Goal: Task Accomplishment & Management: Use online tool/utility

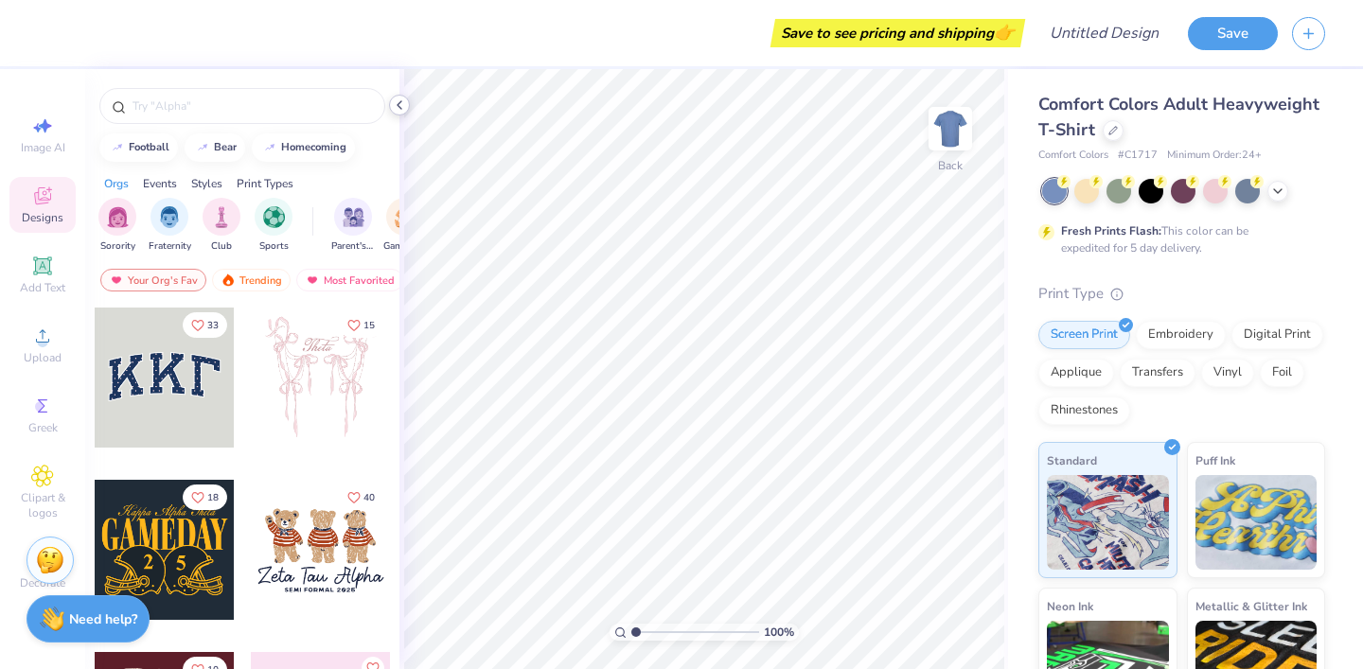
click at [403, 101] on icon at bounding box center [399, 104] width 15 height 15
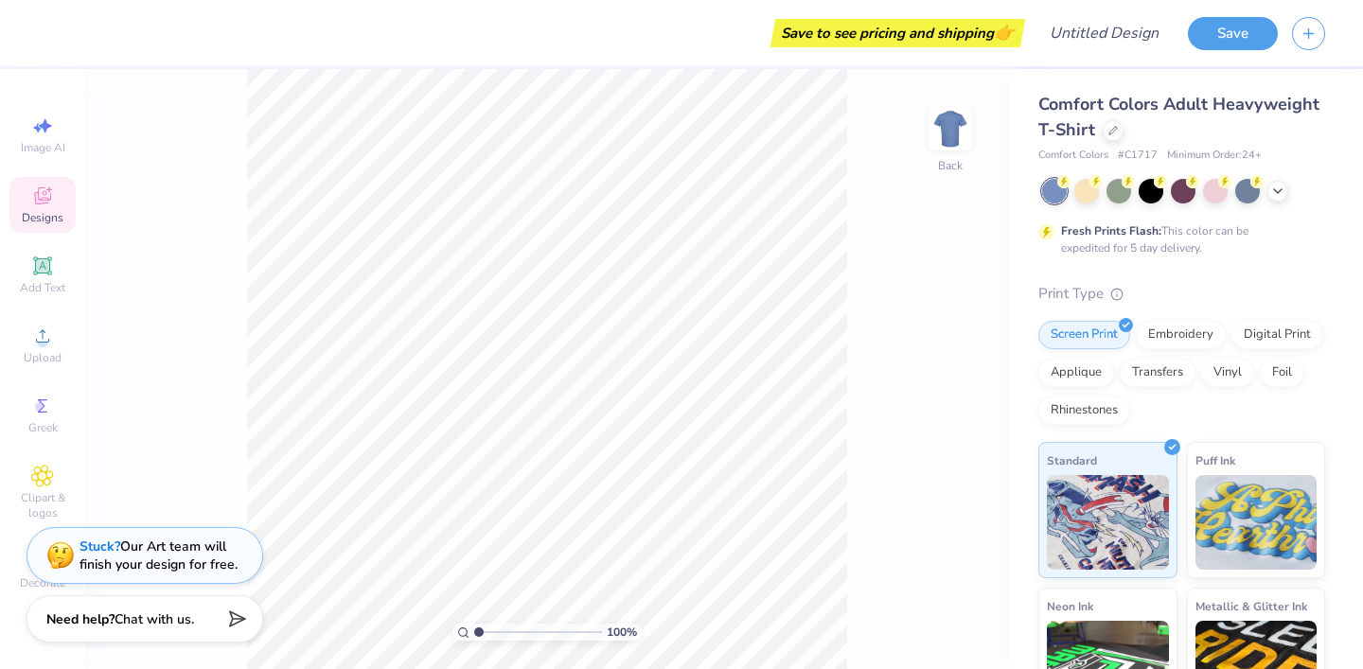
click at [1110, 146] on div "Comfort Colors Adult Heavyweight T-Shirt Comfort Colors # C1717 Minimum Order: …" at bounding box center [1181, 128] width 287 height 72
click at [1111, 137] on div at bounding box center [1112, 128] width 21 height 21
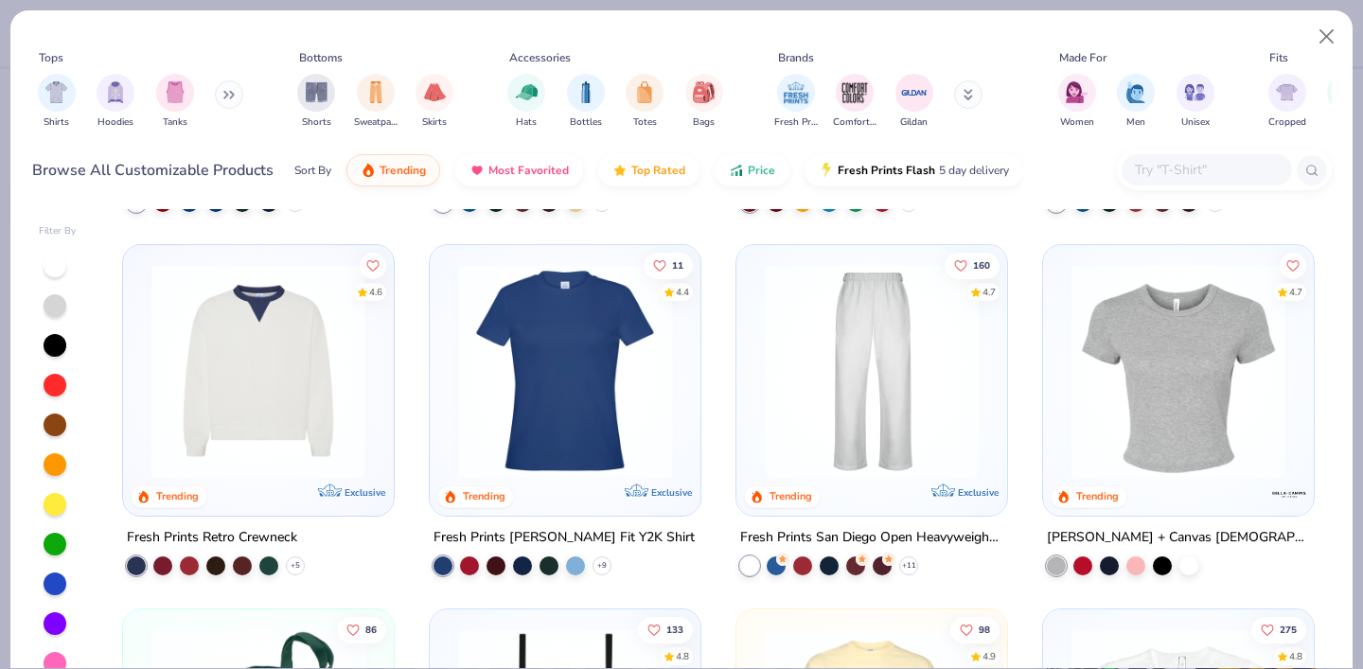
scroll to position [1177, 0]
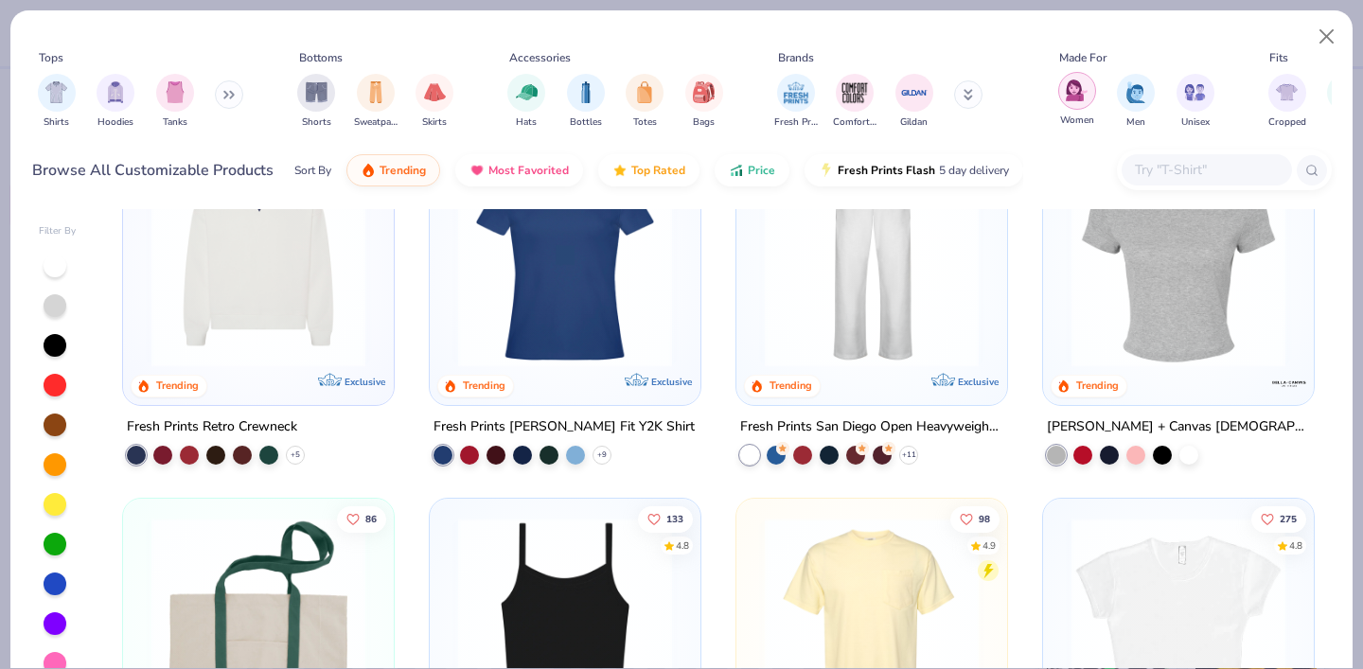
click at [1075, 105] on div "filter for Women" at bounding box center [1077, 91] width 38 height 38
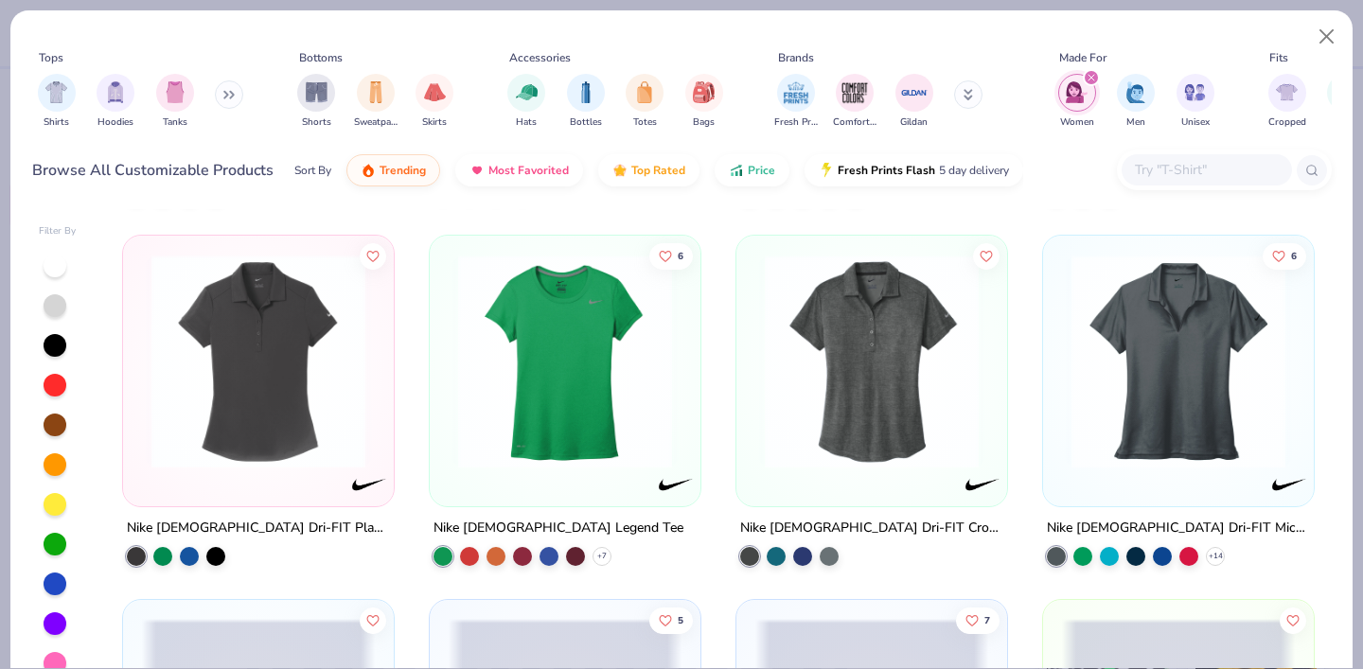
scroll to position [12780, 0]
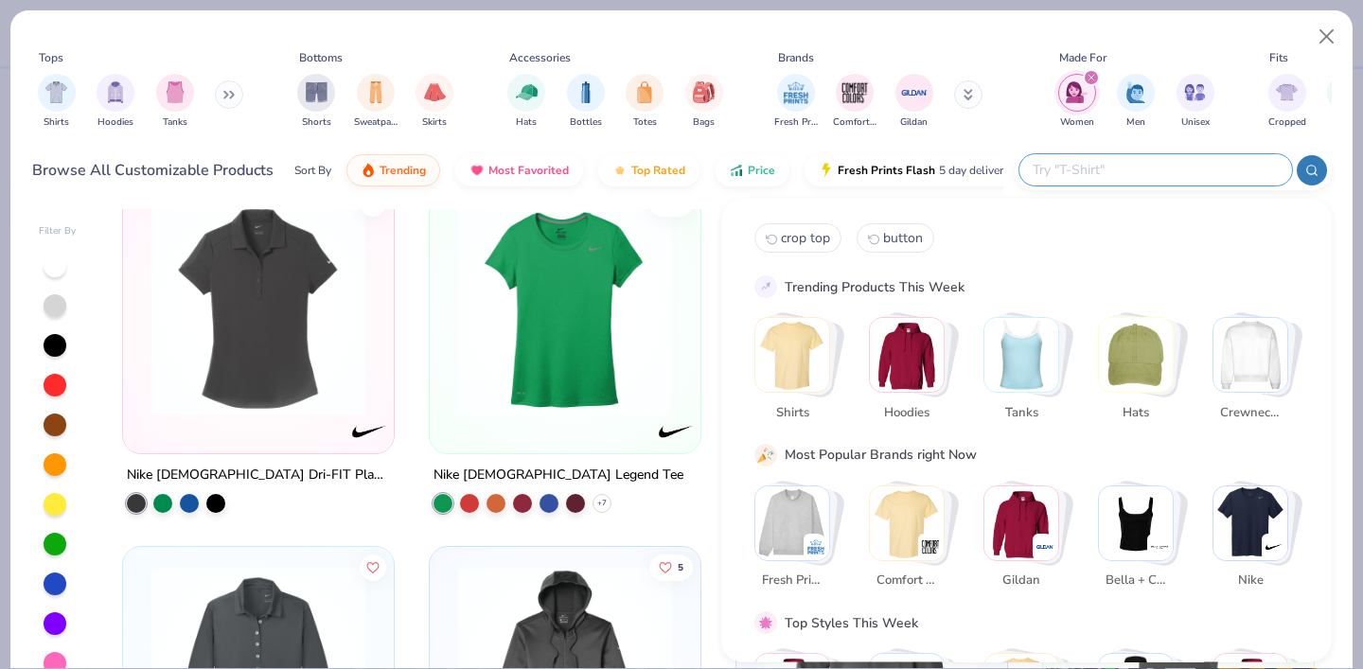
click at [1175, 179] on input "text" at bounding box center [1155, 170] width 248 height 22
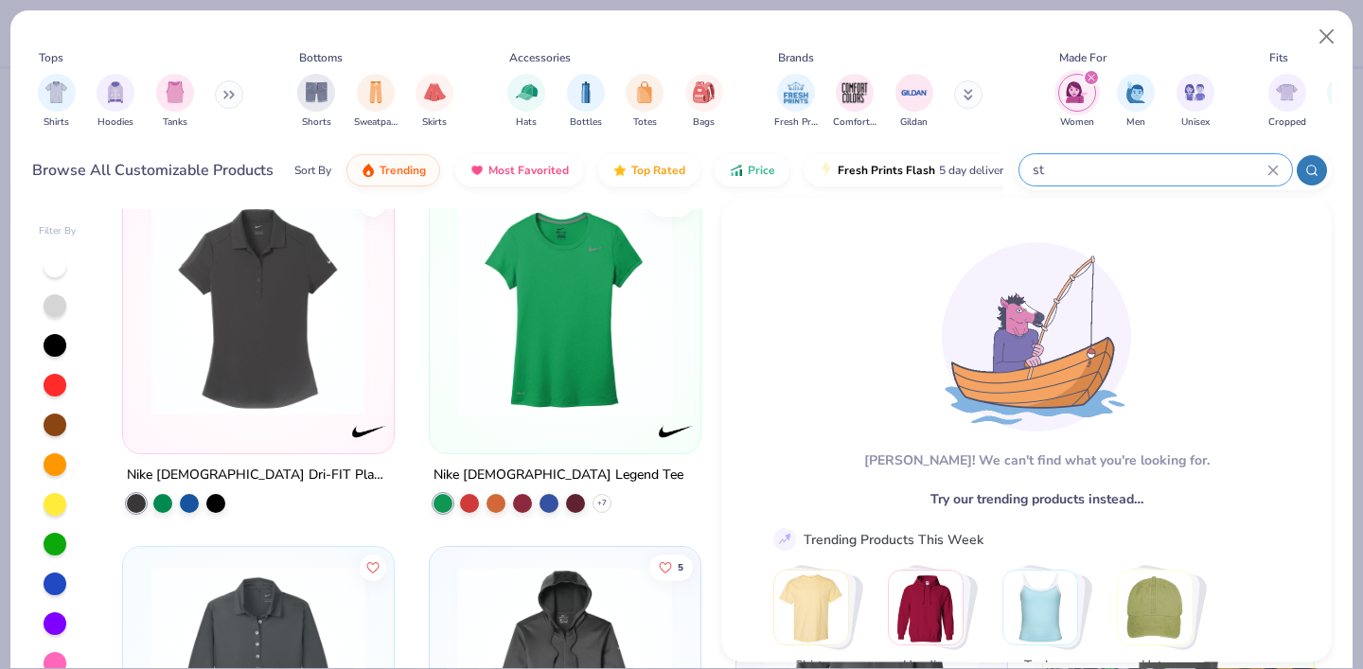
type input "s"
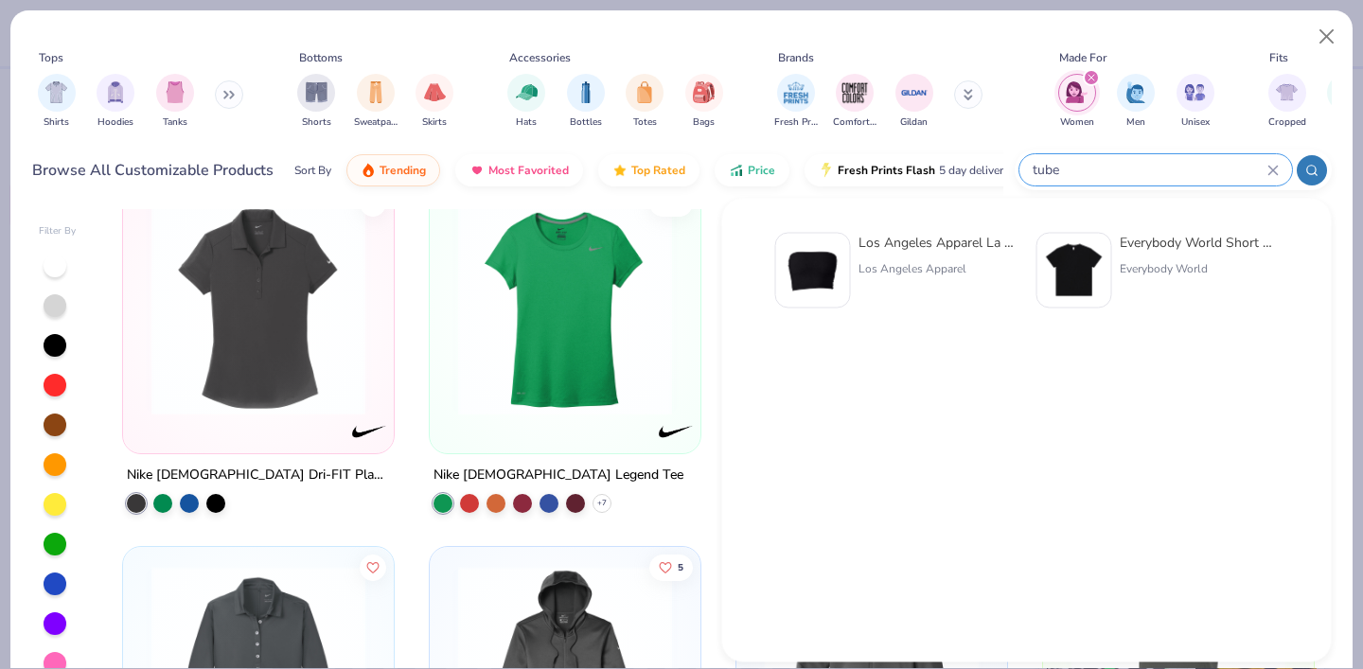
type input "tube"
click at [829, 273] on img at bounding box center [813, 270] width 59 height 59
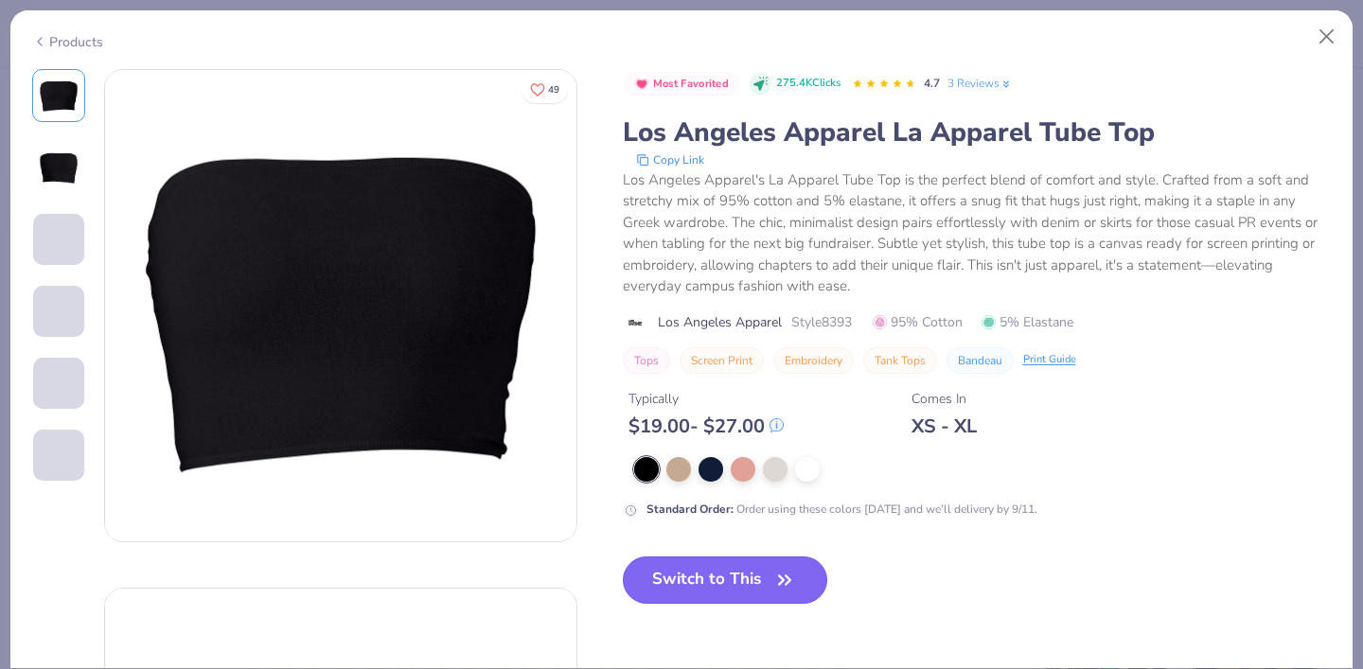
click at [741, 577] on button "Switch to This" at bounding box center [725, 579] width 205 height 47
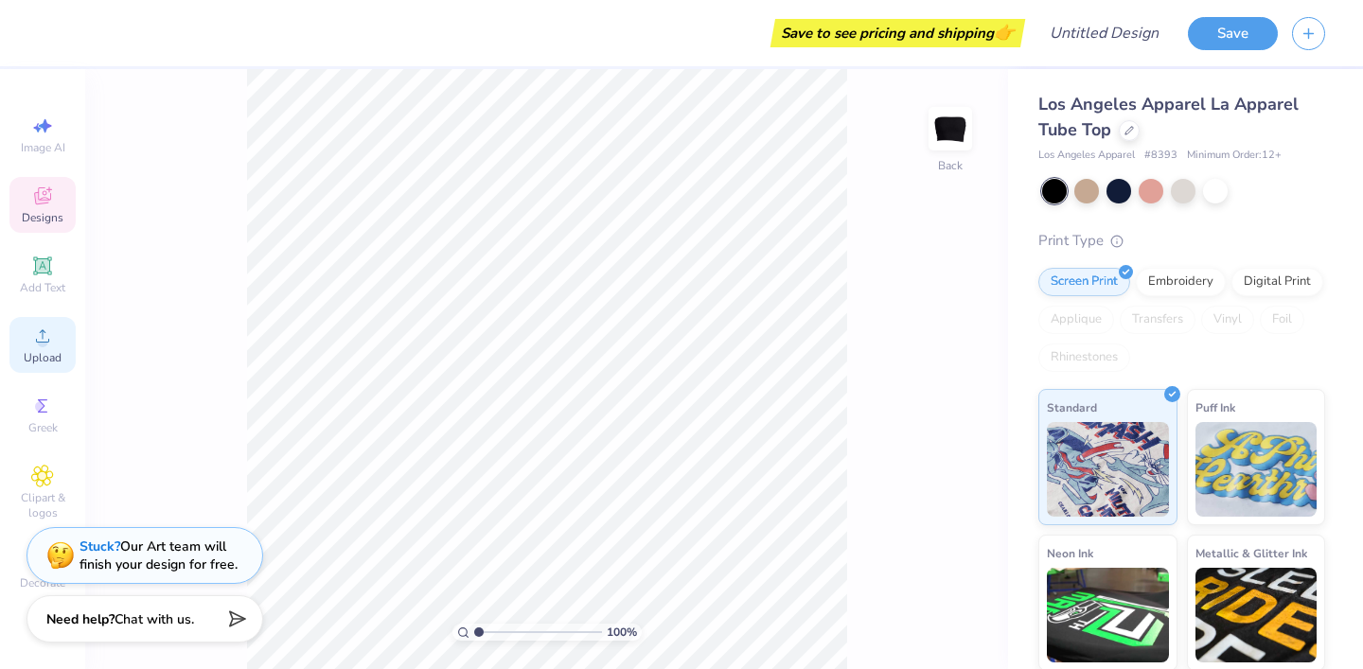
click at [56, 332] on div "Upload" at bounding box center [42, 345] width 66 height 56
click at [57, 134] on div "Image AI" at bounding box center [42, 135] width 66 height 56
select select "4"
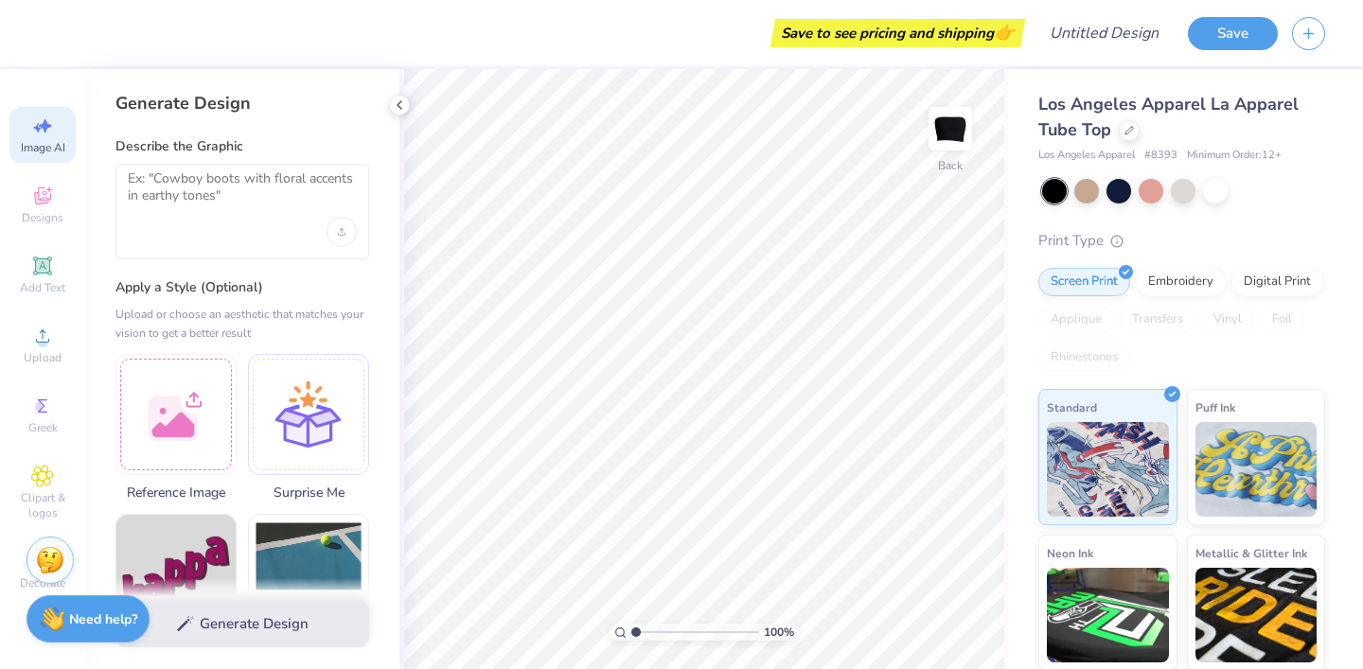
click at [220, 222] on div at bounding box center [242, 212] width 254 height 96
click at [201, 199] on textarea at bounding box center [242, 193] width 229 height 47
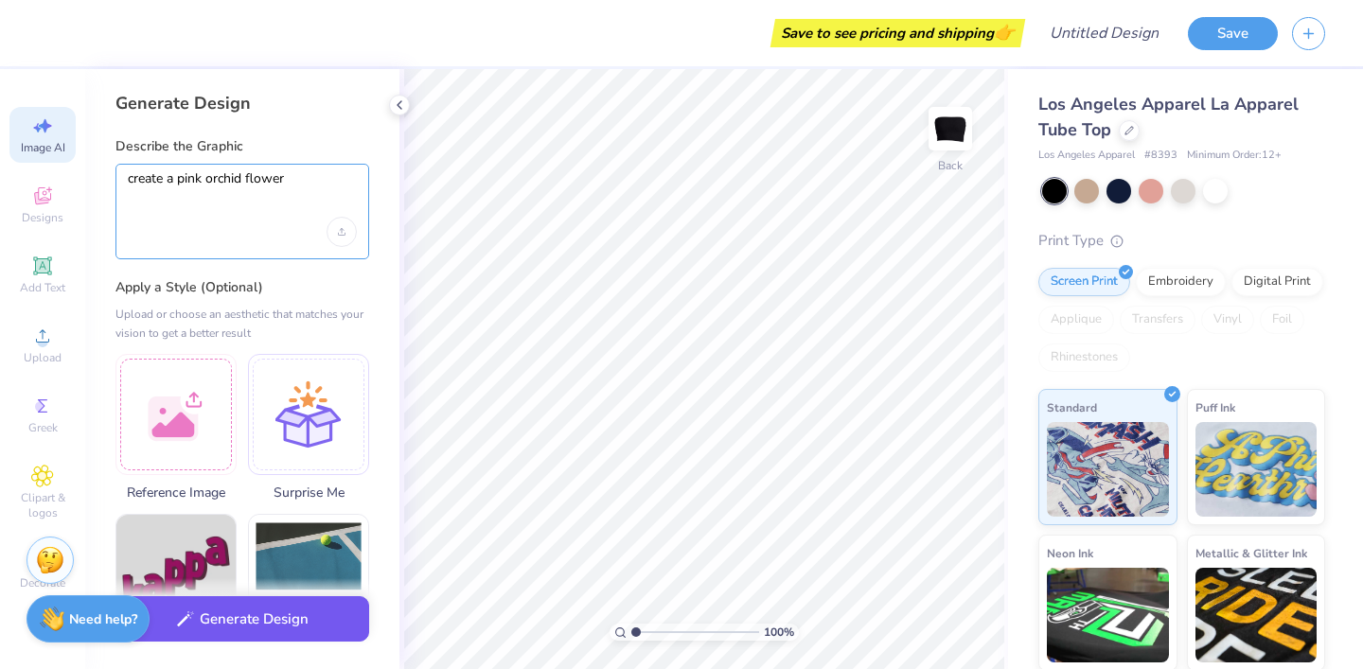
type textarea "create a pink orchid flower"
click at [245, 625] on button "Generate Design" at bounding box center [242, 619] width 254 height 46
